Goal: Information Seeking & Learning: Learn about a topic

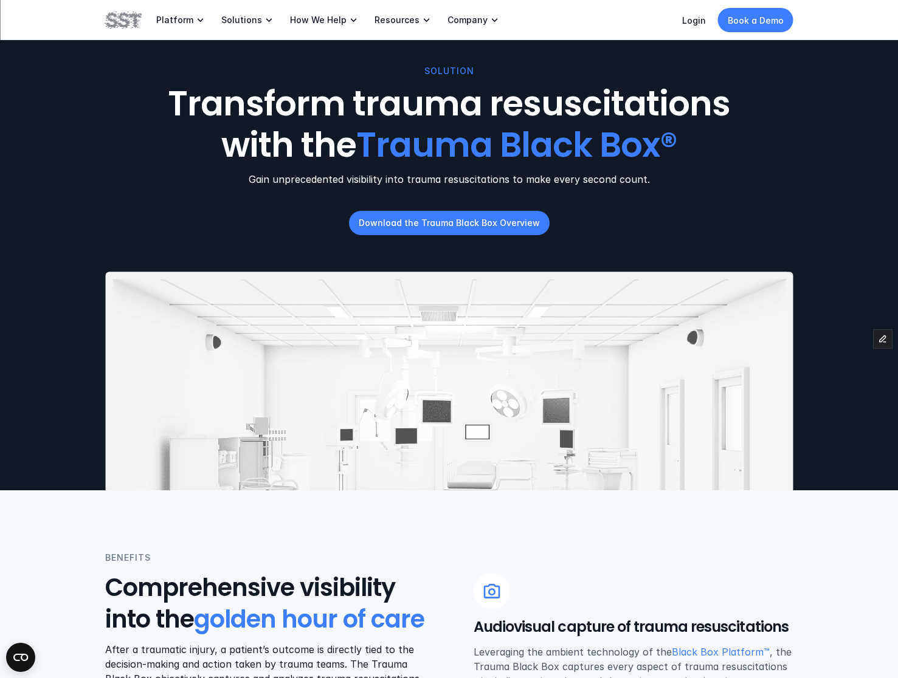
drag, startPoint x: 122, startPoint y: 21, endPoint x: 132, endPoint y: 22, distance: 9.7
click at [122, 21] on img at bounding box center [123, 20] width 36 height 21
